Goal: Transaction & Acquisition: Download file/media

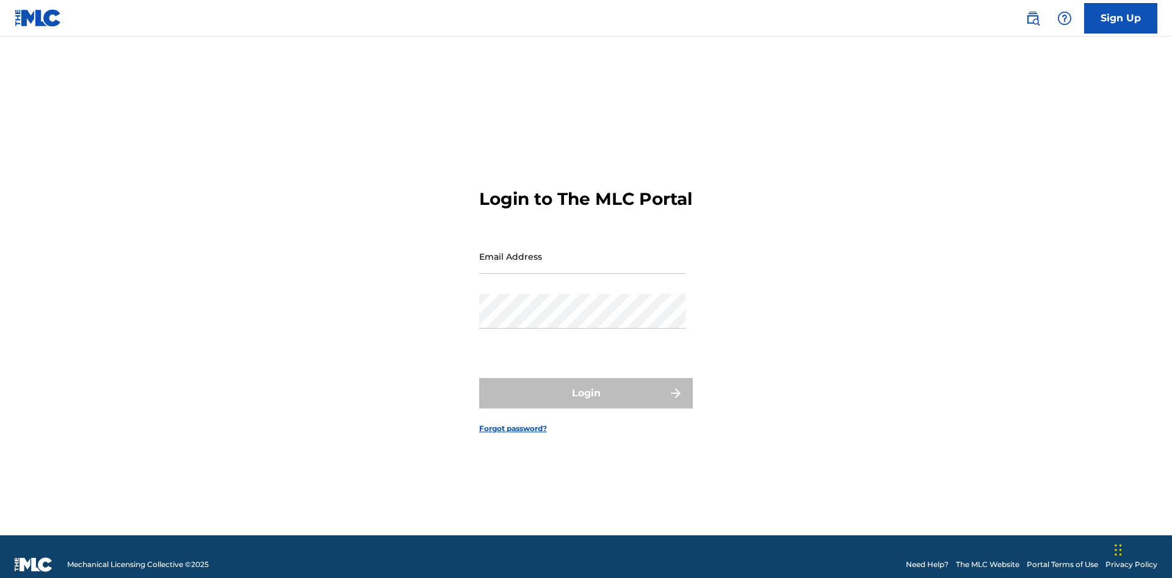
scroll to position [16, 0]
click at [582, 251] on input "Email Address" at bounding box center [582, 256] width 206 height 35
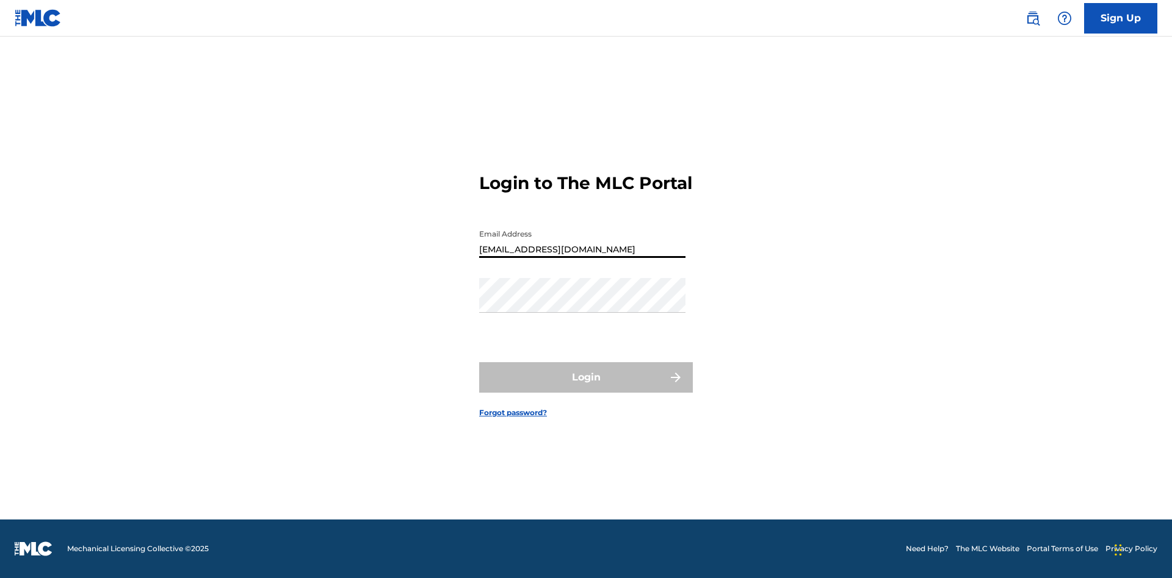
scroll to position [0, 38]
type input "b7c716cf-ea8c-40f2-99dc-0791de8b8422@mailslurp.com"
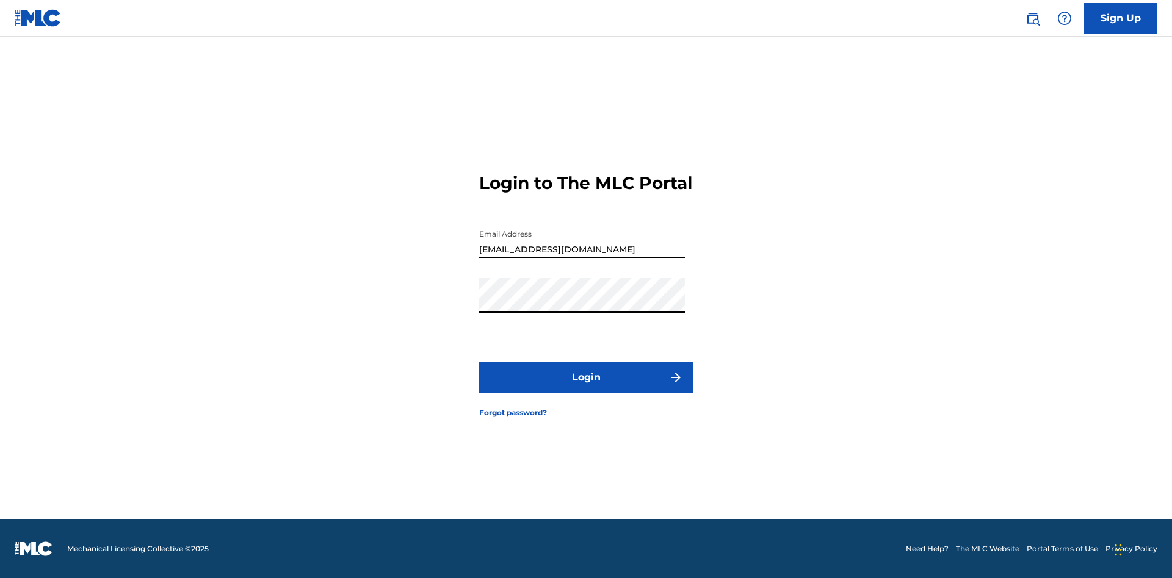
click at [586, 388] on button "Login" at bounding box center [586, 377] width 214 height 31
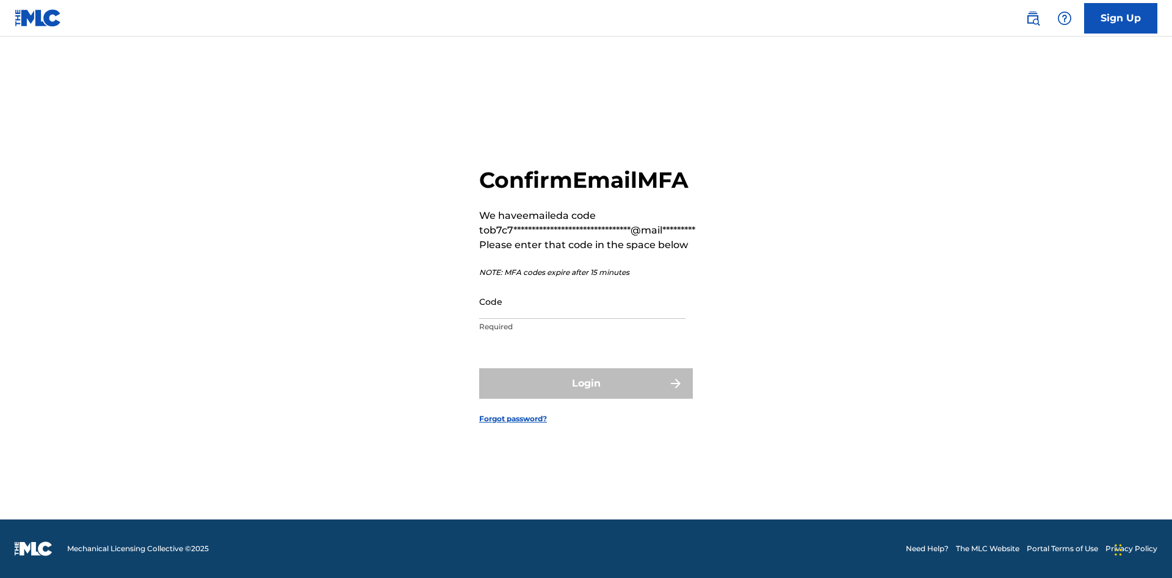
click at [582, 301] on input "Code" at bounding box center [582, 301] width 206 height 35
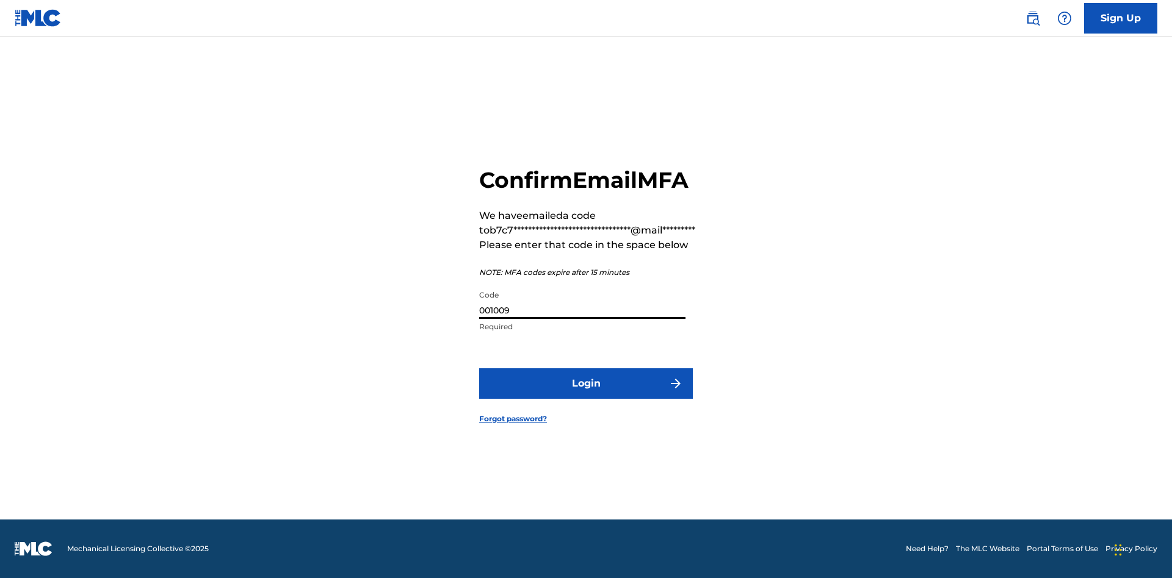
type input "001009"
click at [586, 383] on button "Login" at bounding box center [586, 384] width 214 height 31
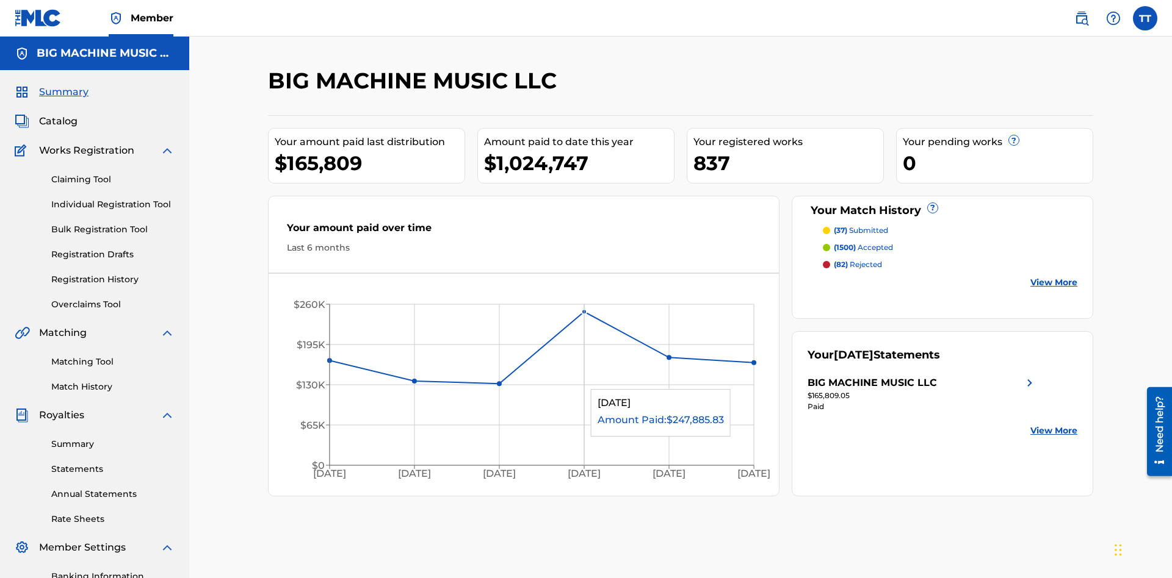
click at [113, 488] on link "Annual Statements" at bounding box center [112, 494] width 123 height 13
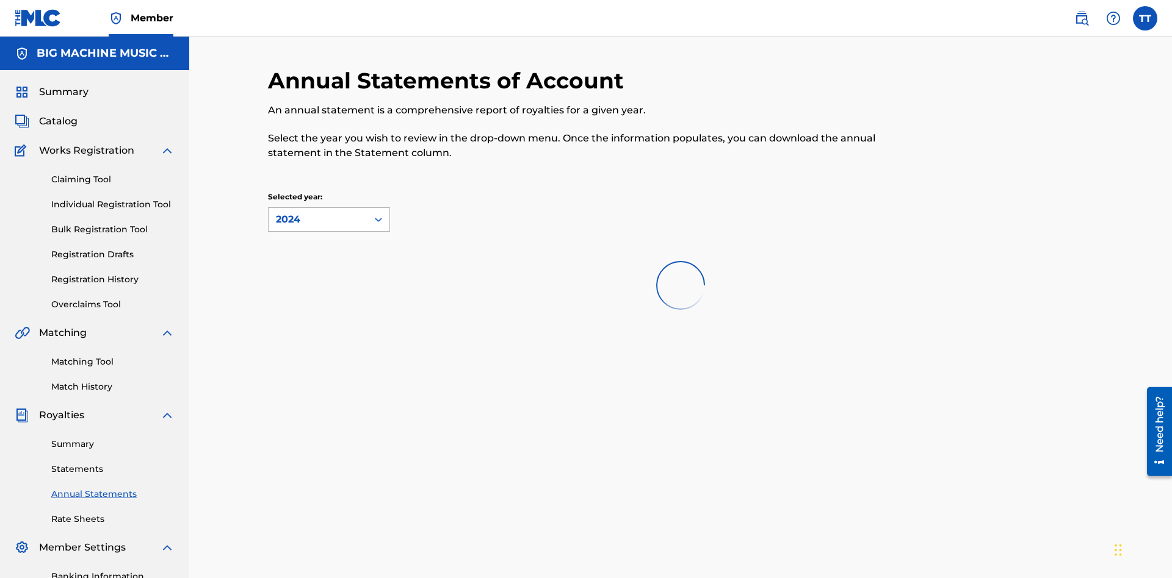
click at [318, 212] on div "2024" at bounding box center [318, 219] width 84 height 15
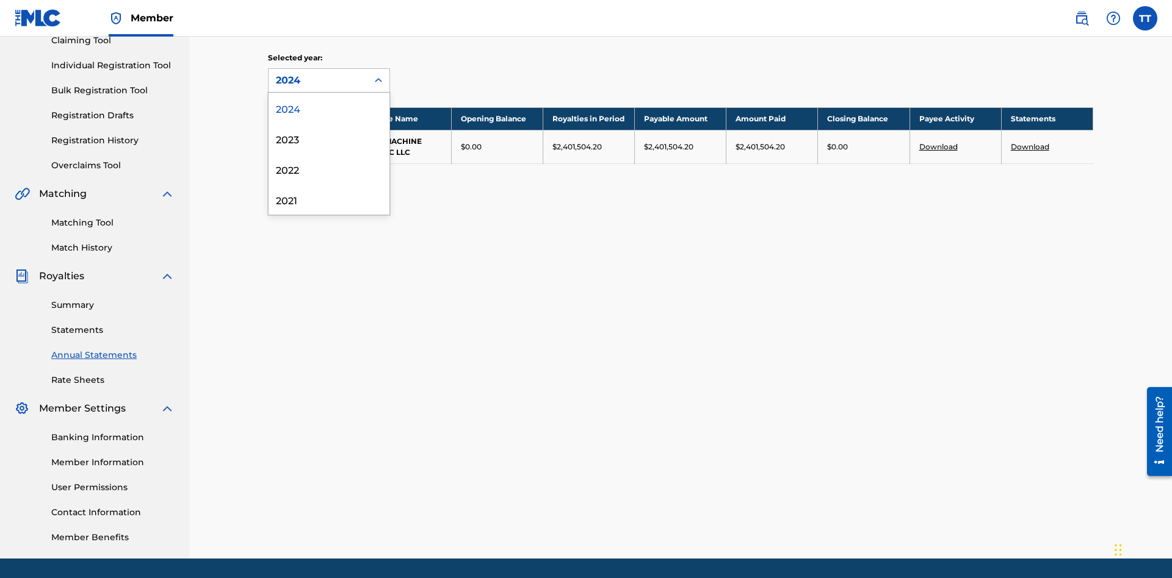
click at [329, 169] on div "2022" at bounding box center [328, 169] width 121 height 31
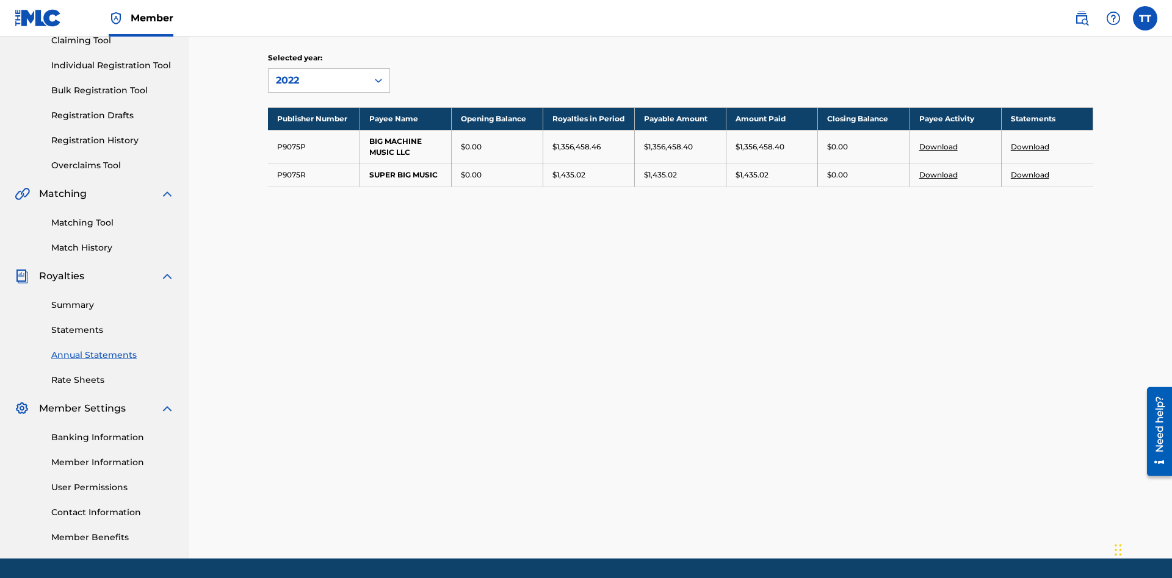
scroll to position [178, 0]
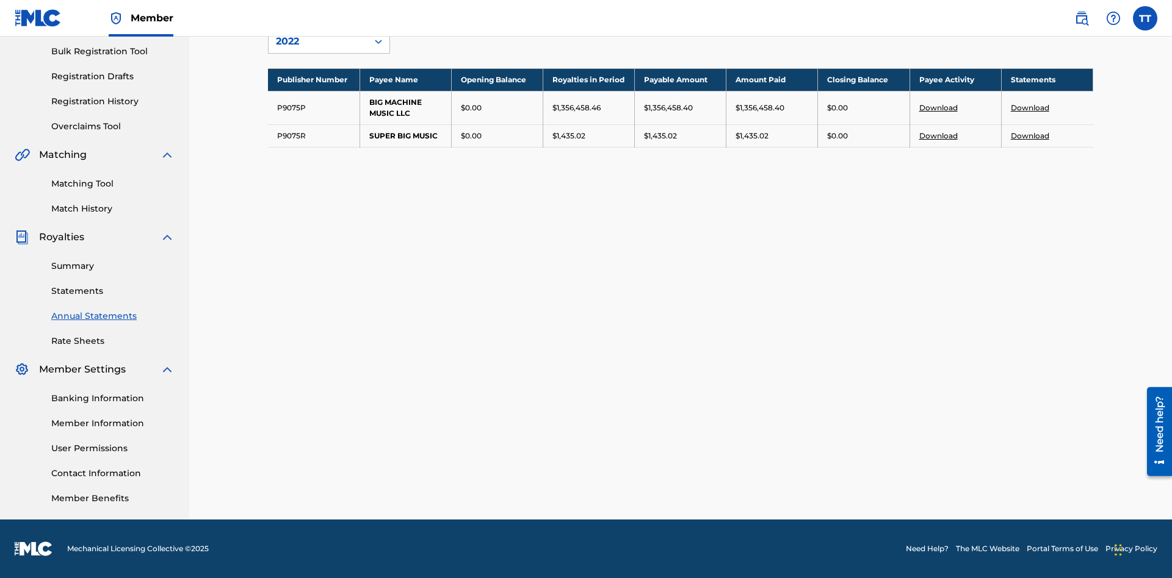
click at [1029, 135] on link "Download" at bounding box center [1029, 135] width 38 height 9
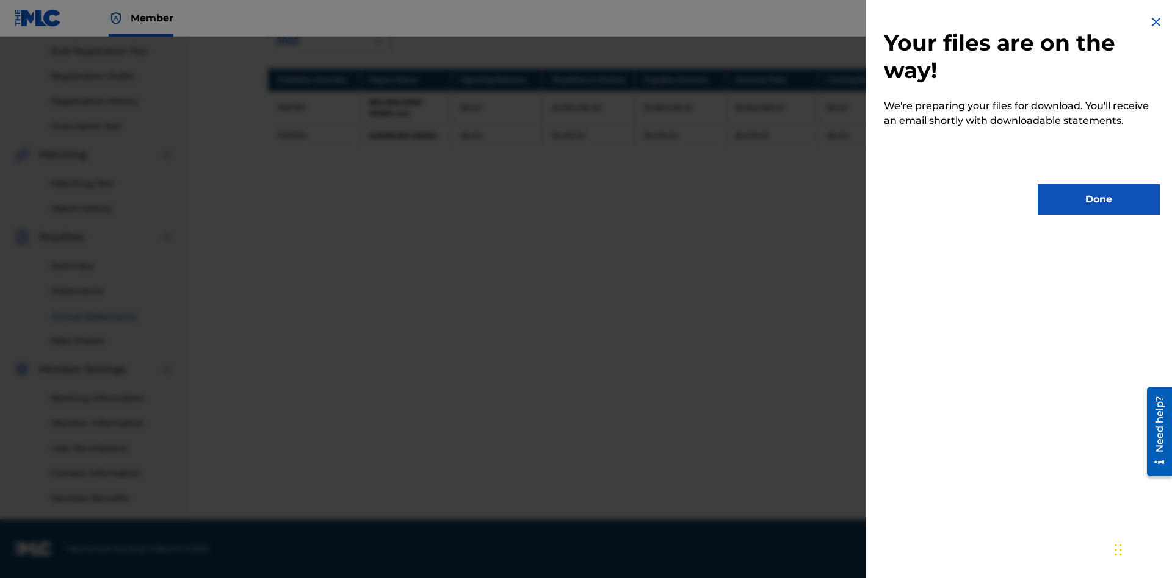
scroll to position [0, 0]
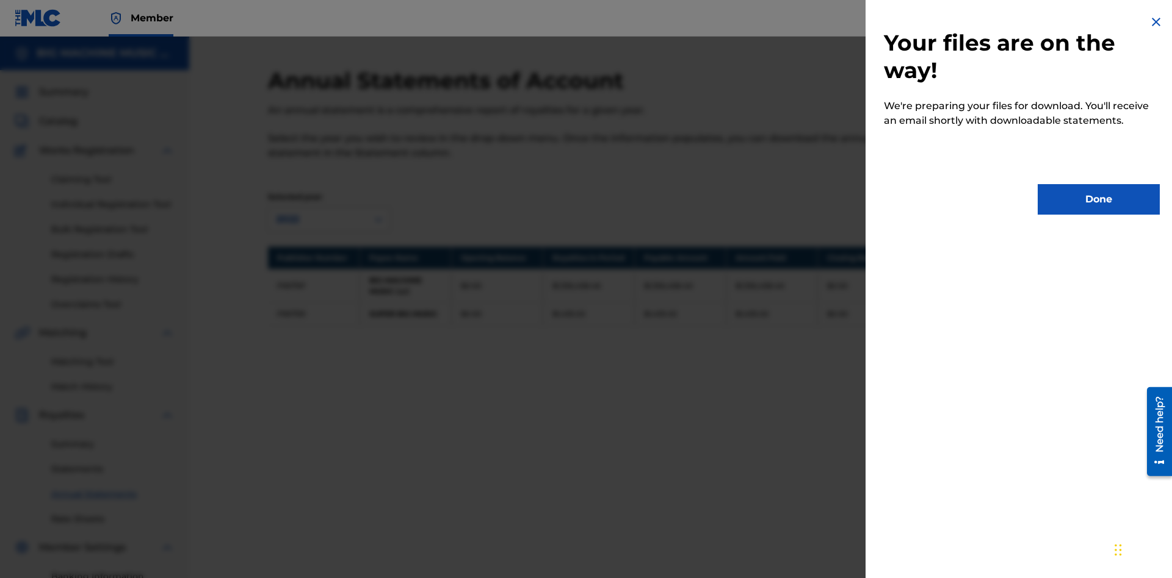
click at [1098, 200] on button "Done" at bounding box center [1098, 199] width 122 height 31
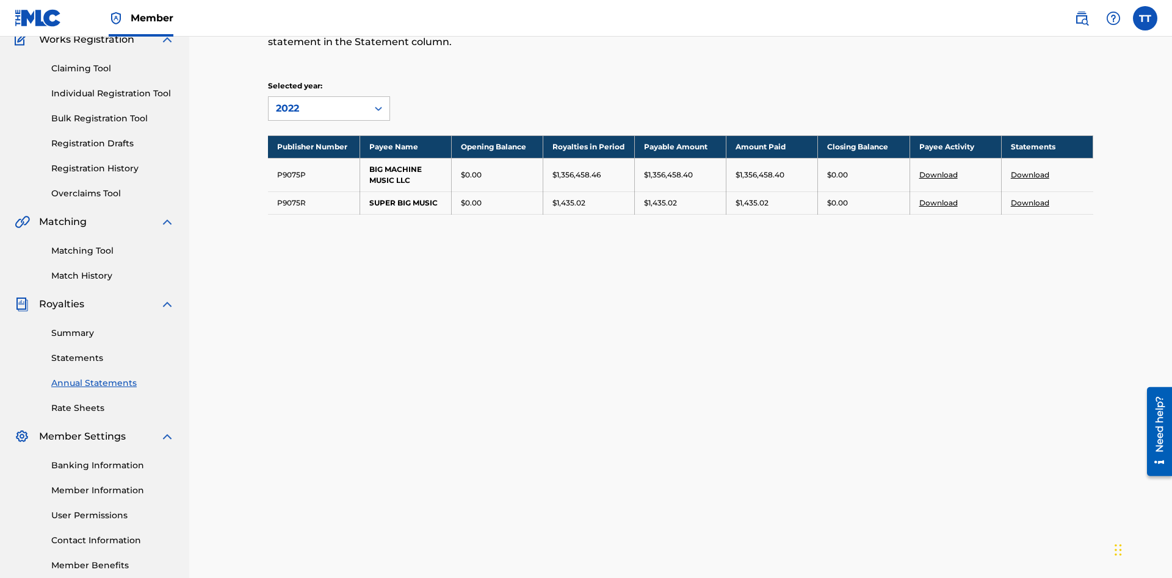
click at [1029, 198] on link "Download" at bounding box center [1029, 202] width 38 height 9
